Goal: Information Seeking & Learning: Understand process/instructions

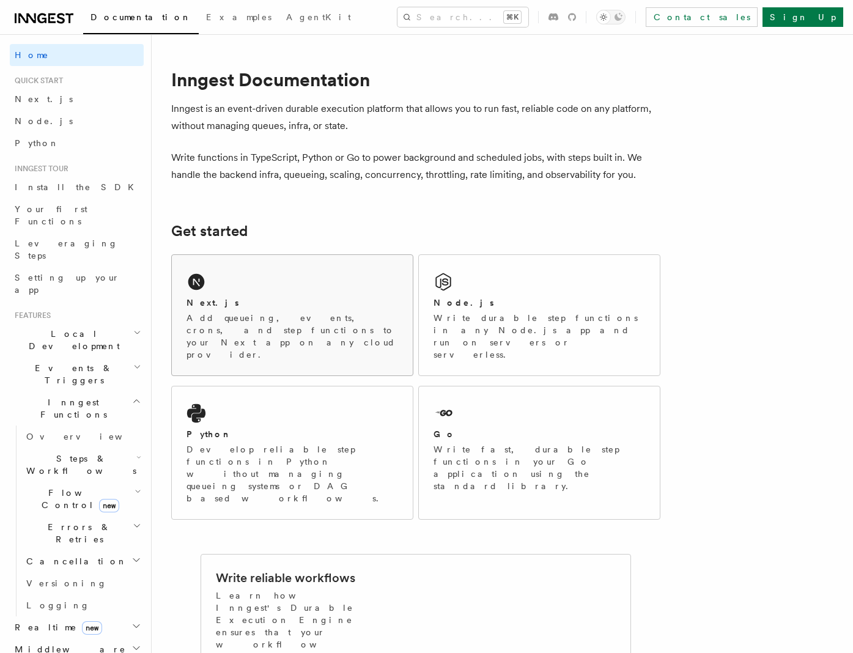
click at [312, 318] on p "Add queueing, events, crons, and step functions to your Next app on any cloud p…" at bounding box center [293, 336] width 212 height 49
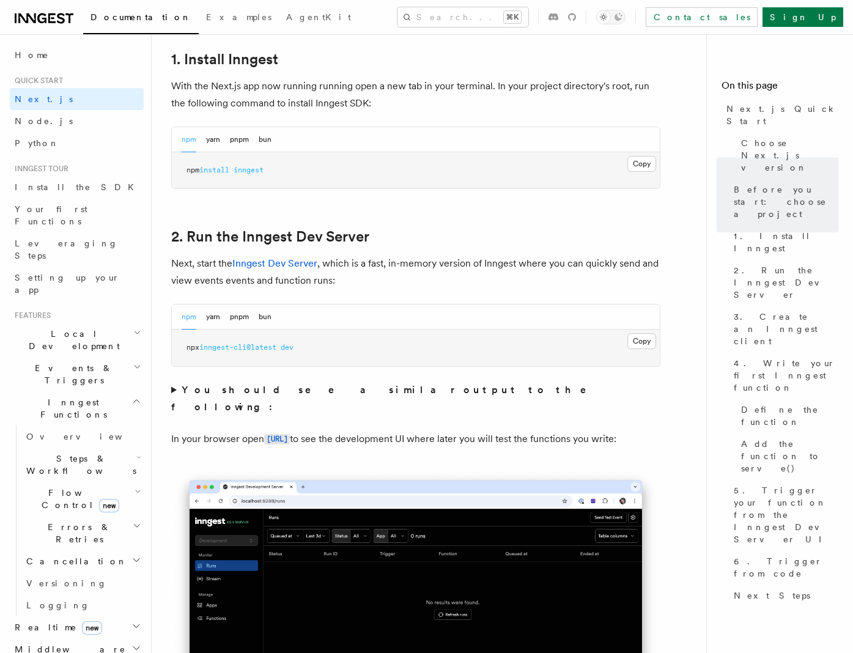
scroll to position [696, 0]
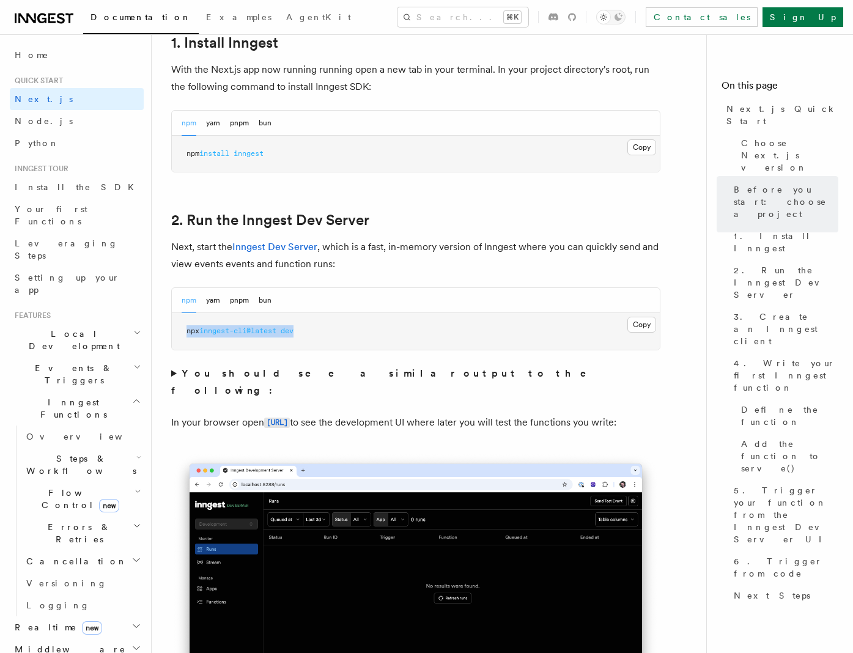
drag, startPoint x: 308, startPoint y: 330, endPoint x: 177, endPoint y: 330, distance: 130.9
click at [177, 330] on pre "npx inngest-cli@latest dev" at bounding box center [416, 331] width 488 height 37
click at [240, 298] on button "pnpm" at bounding box center [239, 300] width 19 height 25
drag, startPoint x: 345, startPoint y: 331, endPoint x: 164, endPoint y: 330, distance: 181.1
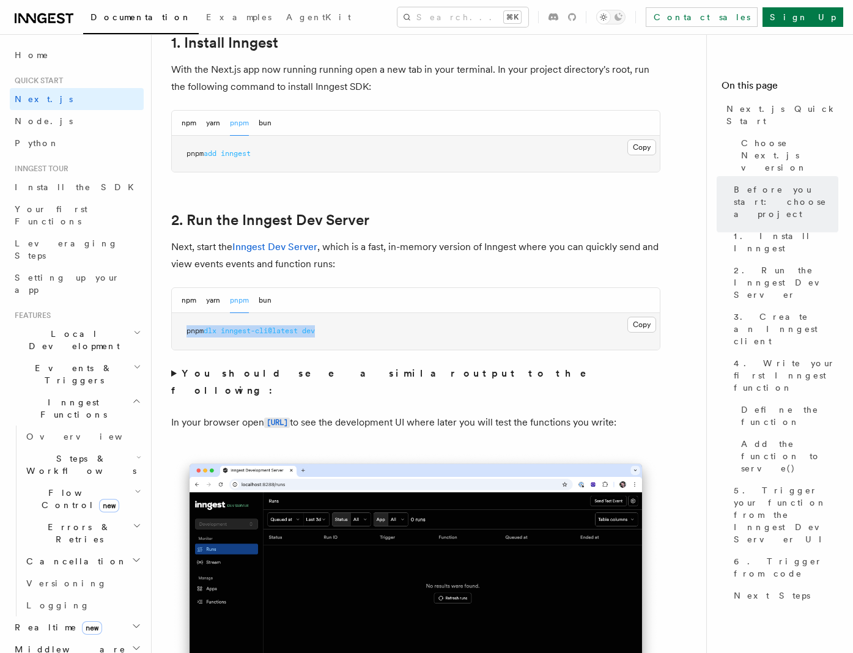
copy span "pnpm dlx inngest-cli@latest dev"
